Goal: Transaction & Acquisition: Purchase product/service

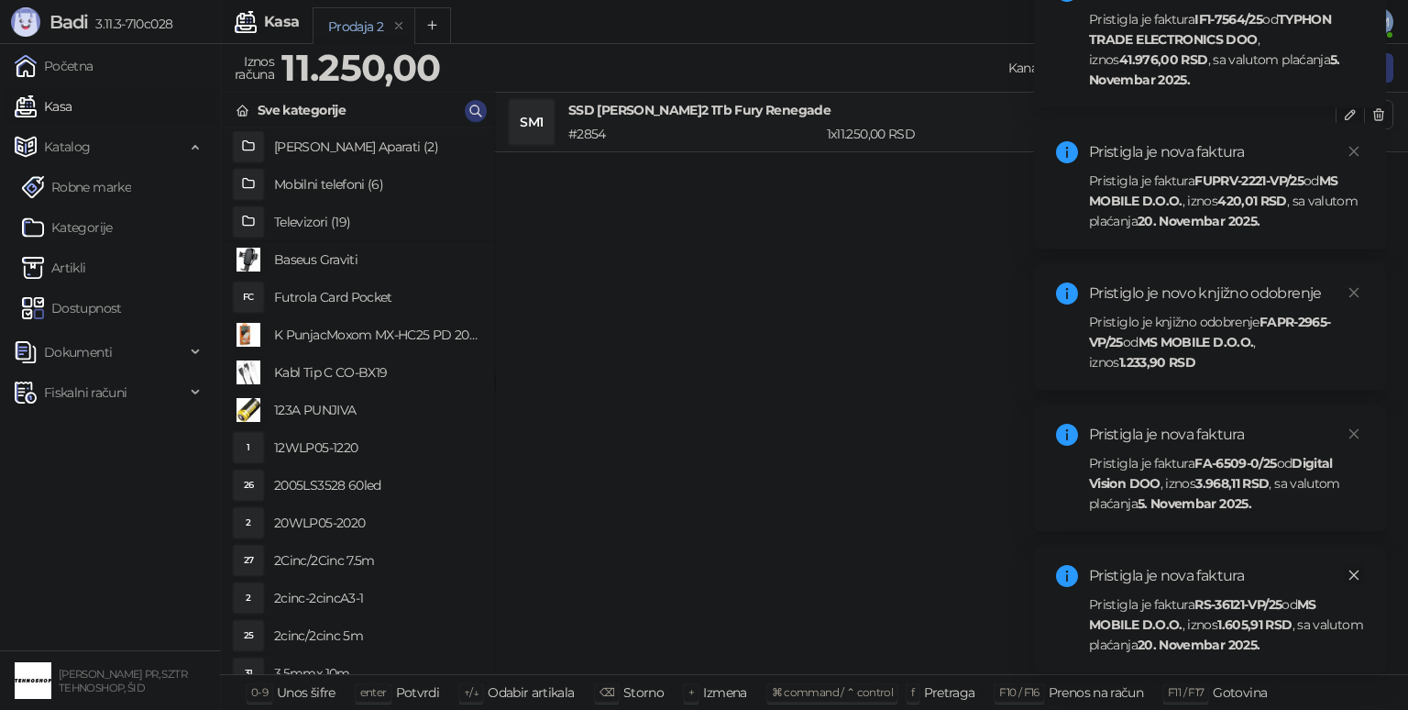
click at [1356, 577] on icon "close" at bounding box center [1354, 575] width 10 height 10
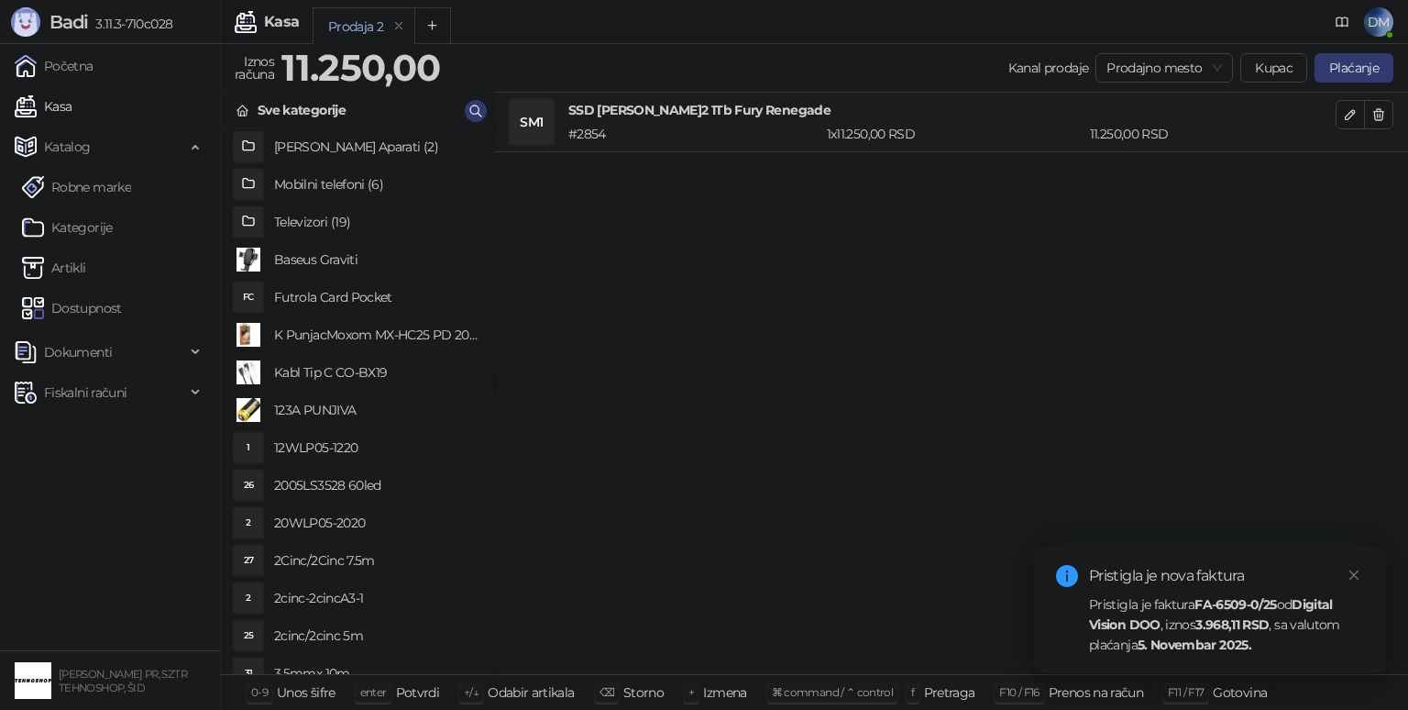
click at [486, 105] on div "Sve kategorije" at bounding box center [357, 111] width 273 height 36
click at [473, 115] on icon "button" at bounding box center [475, 111] width 15 height 15
click at [472, 104] on icon "button" at bounding box center [475, 111] width 15 height 15
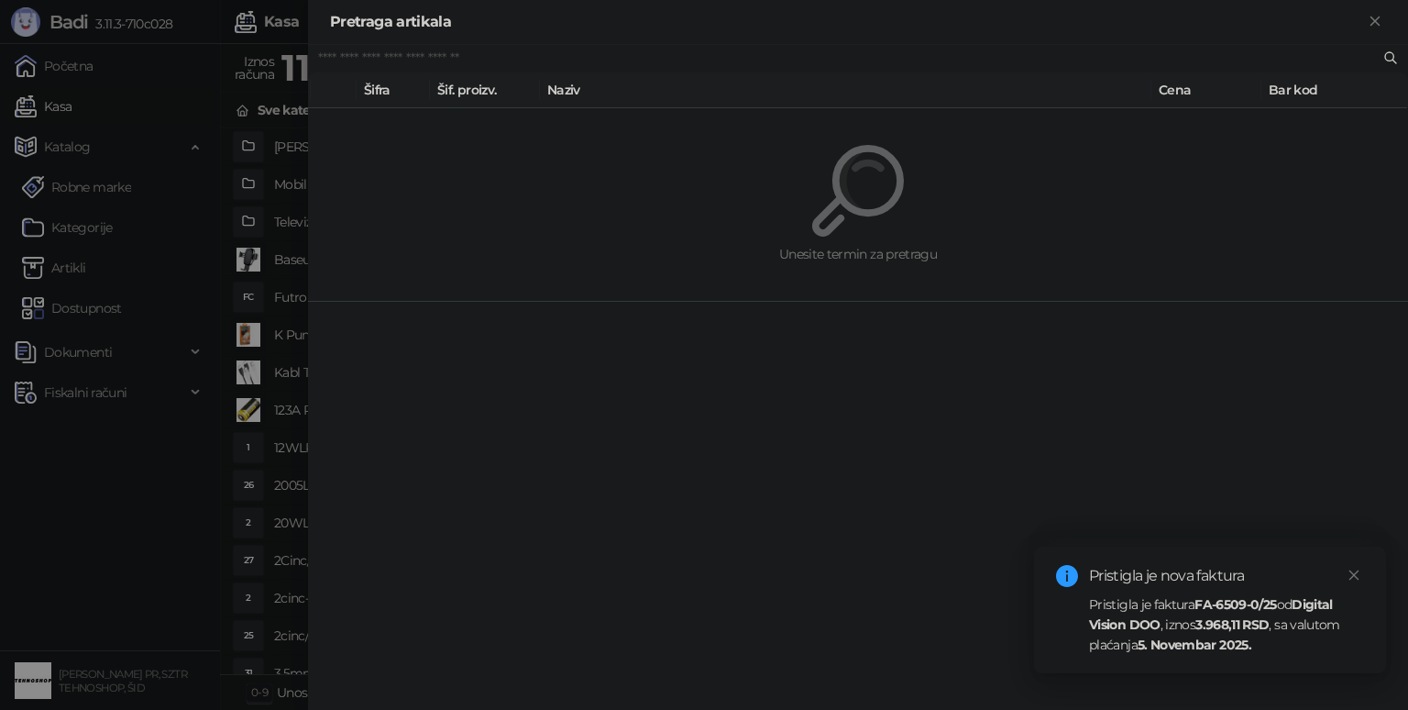
click at [510, 52] on input "text" at bounding box center [849, 59] width 1062 height 20
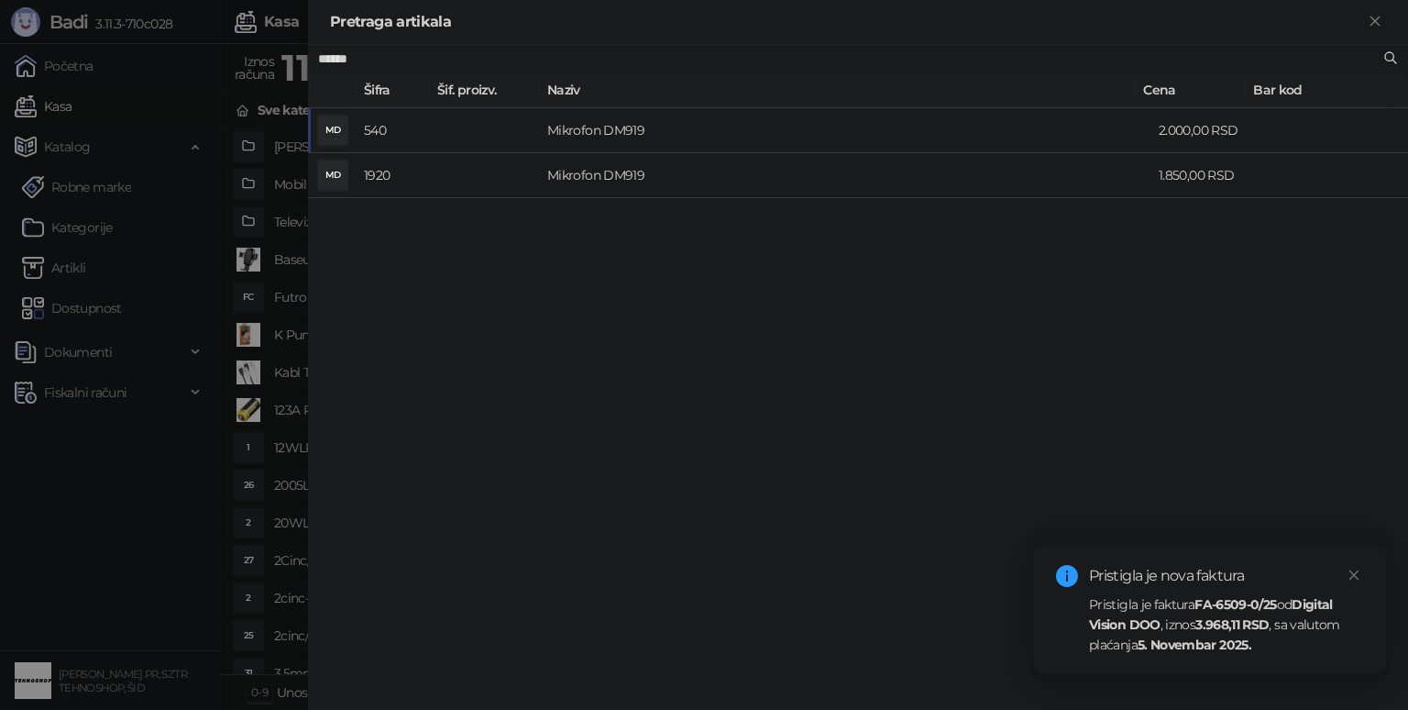
type input "******"
